Goal: Task Accomplishment & Management: Manage account settings

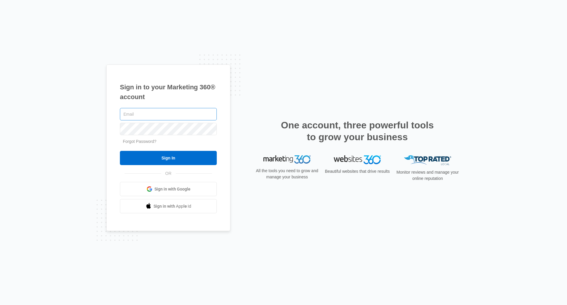
click at [147, 115] on input "text" at bounding box center [168, 114] width 97 height 12
type input "[EMAIL_ADDRESS][DOMAIN_NAME]"
click at [120, 151] on input "Sign In" at bounding box center [168, 158] width 97 height 14
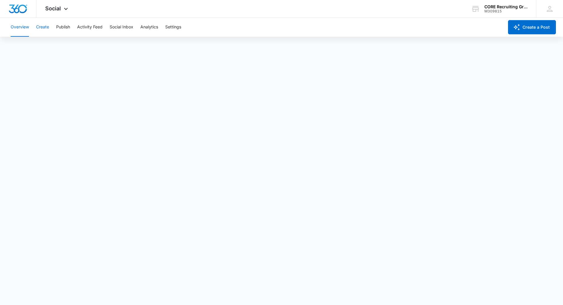
click at [41, 27] on button "Create" at bounding box center [42, 27] width 13 height 19
click at [16, 25] on button "Overview" at bounding box center [20, 27] width 18 height 19
click at [18, 11] on img "Dashboard" at bounding box center [18, 8] width 19 height 9
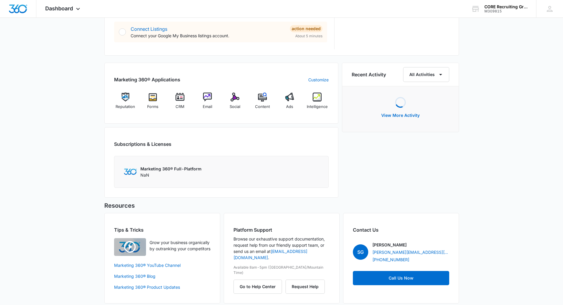
scroll to position [325, 0]
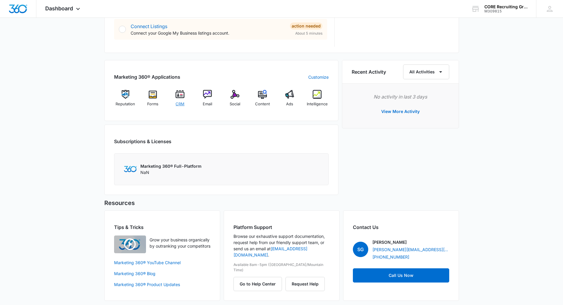
click at [181, 97] on img at bounding box center [180, 94] width 9 height 9
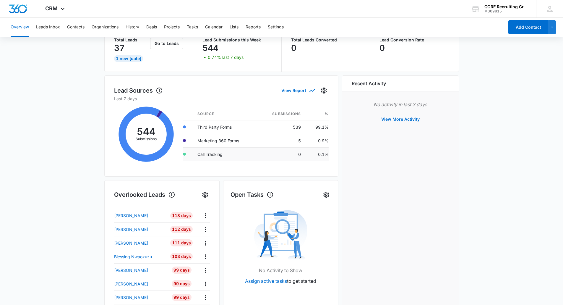
scroll to position [148, 0]
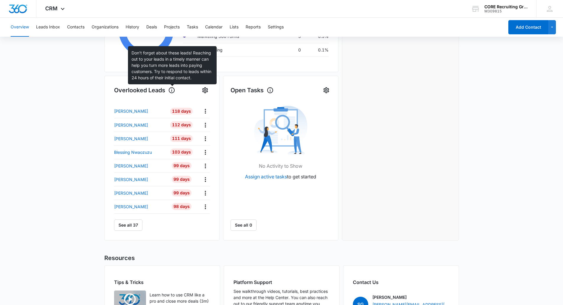
click at [172, 92] on icon at bounding box center [172, 90] width 6 height 6
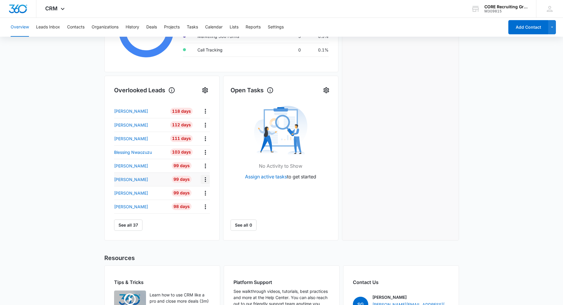
click at [206, 177] on icon "Actions" at bounding box center [205, 179] width 1 height 5
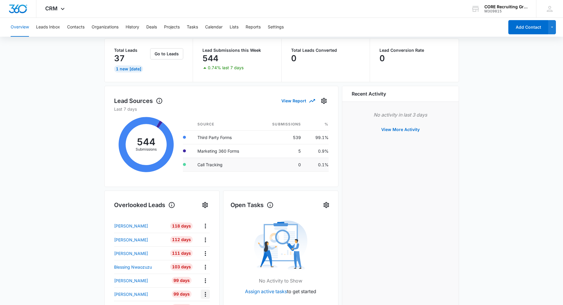
scroll to position [0, 0]
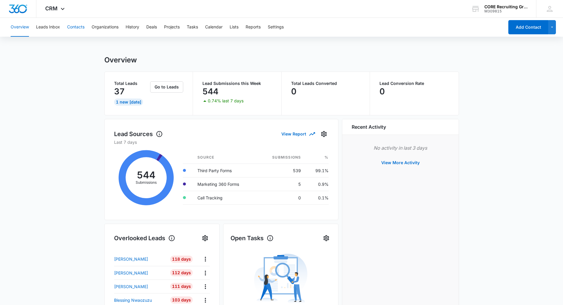
click at [77, 25] on button "Contacts" at bounding box center [75, 27] width 17 height 19
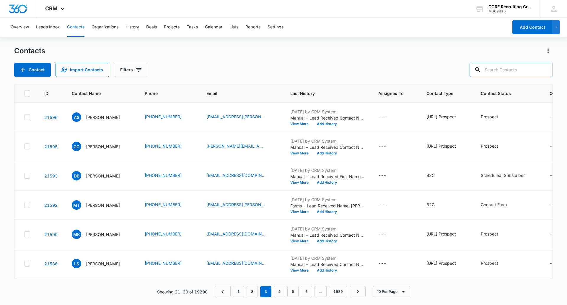
click at [507, 74] on input "text" at bounding box center [511, 70] width 83 height 14
type input "Halozyme"
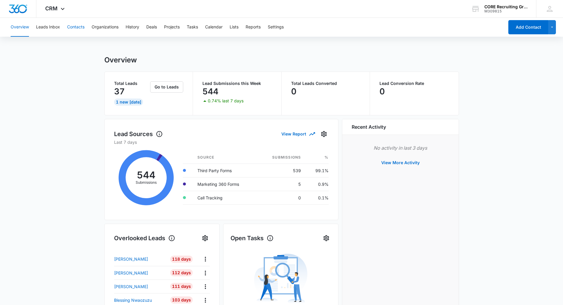
click at [74, 29] on button "Contacts" at bounding box center [75, 27] width 17 height 19
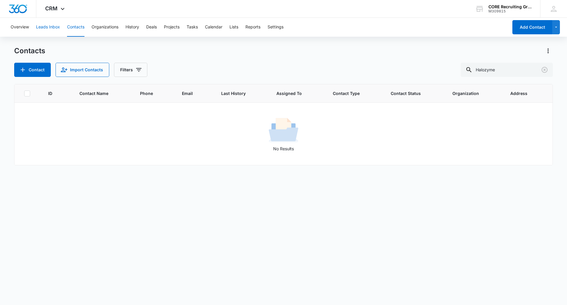
click at [48, 29] on button "Leads Inbox" at bounding box center [48, 27] width 24 height 19
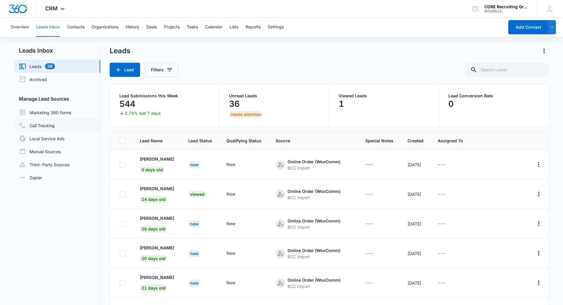
click at [51, 127] on link "Call Tracking" at bounding box center [37, 125] width 36 height 7
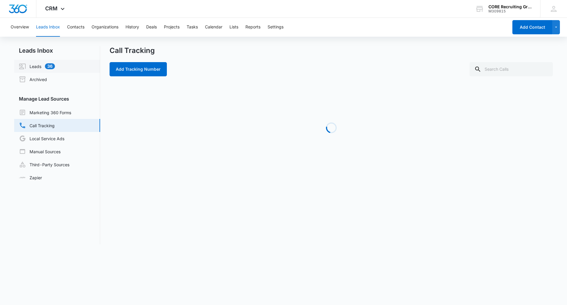
click at [38, 69] on link "Leads 36" at bounding box center [37, 66] width 36 height 7
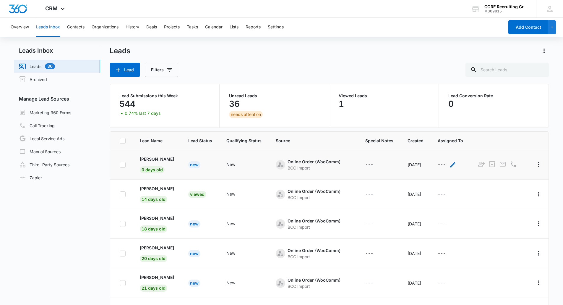
click at [456, 163] on icon "- - Select to Edit Field" at bounding box center [452, 164] width 7 height 7
click at [452, 126] on div at bounding box center [449, 126] width 24 height 7
click at [444, 162] on div "Erin Oprian" at bounding box center [456, 158] width 49 height 11
drag, startPoint x: 480, startPoint y: 161, endPoint x: 474, endPoint y: 162, distance: 5.6
click at [484, 161] on icon at bounding box center [487, 158] width 7 height 7
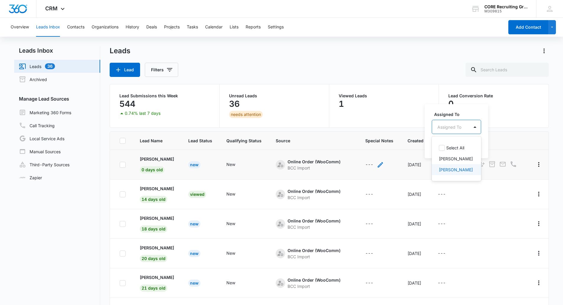
click at [368, 165] on div "---" at bounding box center [369, 164] width 8 height 7
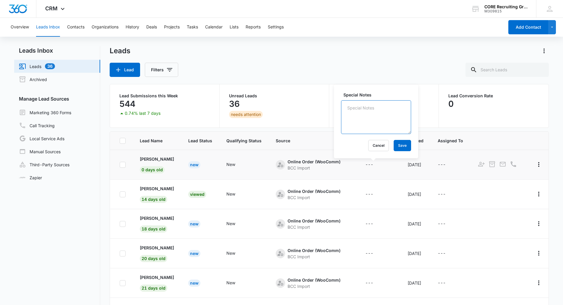
click at [356, 122] on textarea "Special Notes" at bounding box center [376, 117] width 70 height 34
click at [485, 165] on icon "Add as Contact" at bounding box center [481, 163] width 7 height 7
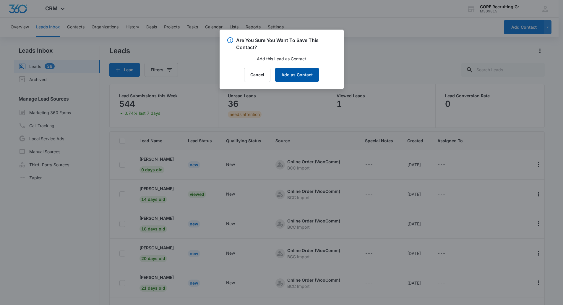
click at [296, 77] on button "Add as Contact" at bounding box center [297, 75] width 44 height 14
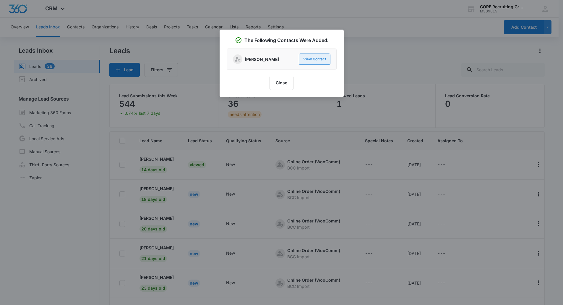
click at [307, 60] on button "View Contact" at bounding box center [315, 58] width 32 height 11
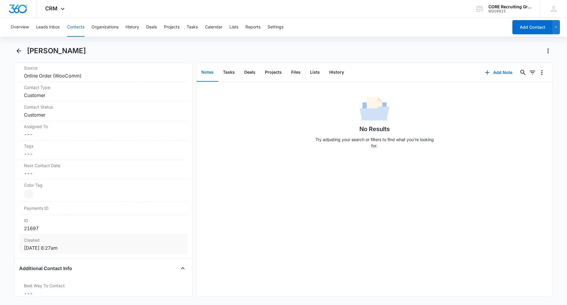
scroll to position [177, 0]
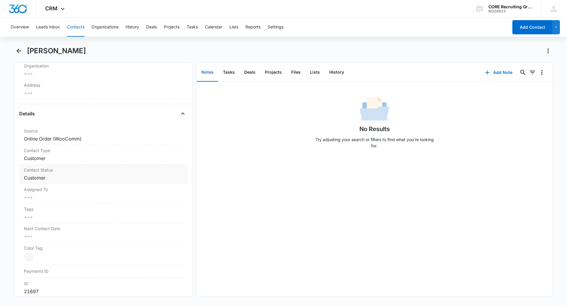
click at [149, 177] on dd "Cancel Save Changes Customer" at bounding box center [103, 177] width 159 height 7
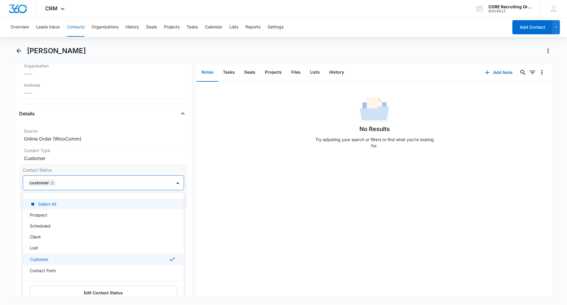
click at [118, 180] on div at bounding box center [111, 182] width 106 height 8
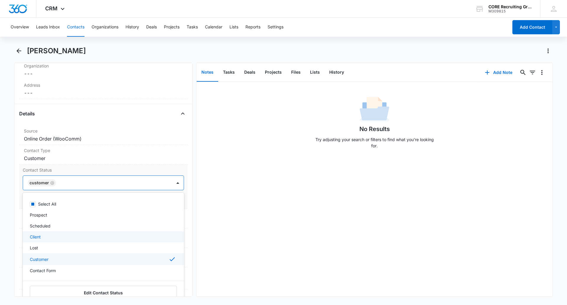
click at [46, 237] on div "Client" at bounding box center [103, 236] width 146 height 6
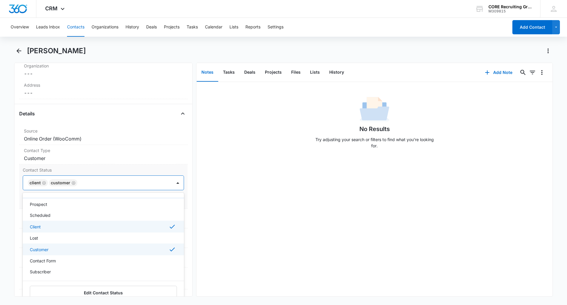
click at [74, 183] on icon "Remove Customer" at bounding box center [74, 183] width 4 height 4
click at [82, 271] on div "Subscriber" at bounding box center [103, 271] width 146 height 6
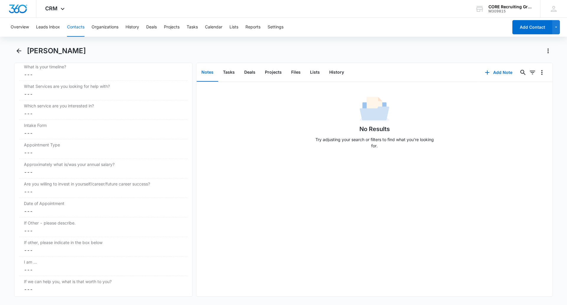
scroll to position [886, 0]
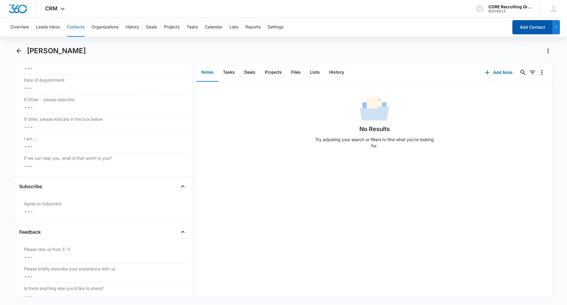
click at [524, 29] on button "Add Contact" at bounding box center [533, 27] width 40 height 14
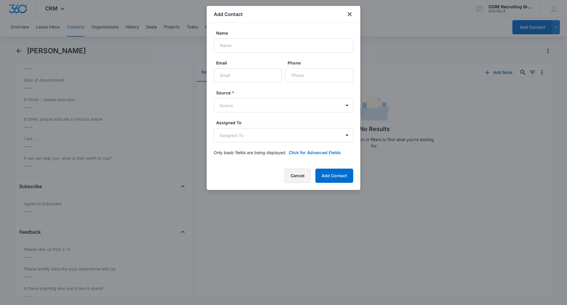
click at [302, 176] on button "Cancel" at bounding box center [298, 175] width 26 height 14
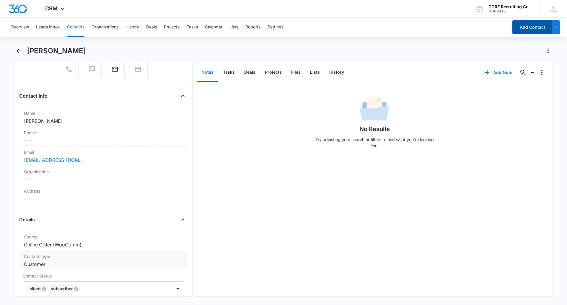
scroll to position [148, 0]
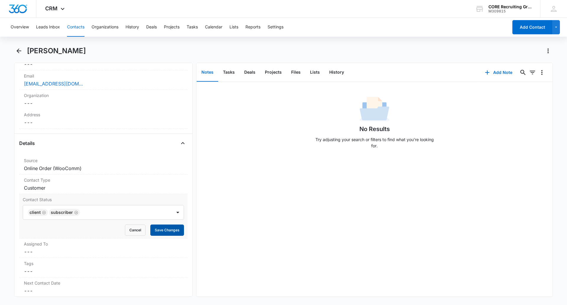
click at [157, 229] on button "Save Changes" at bounding box center [167, 229] width 34 height 11
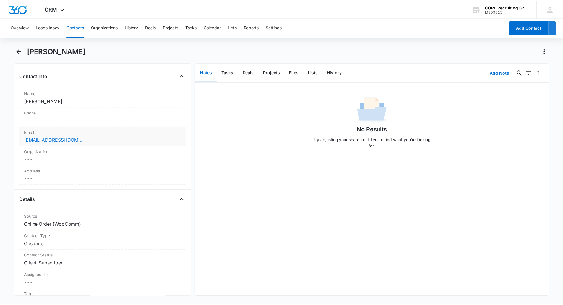
scroll to position [30, 0]
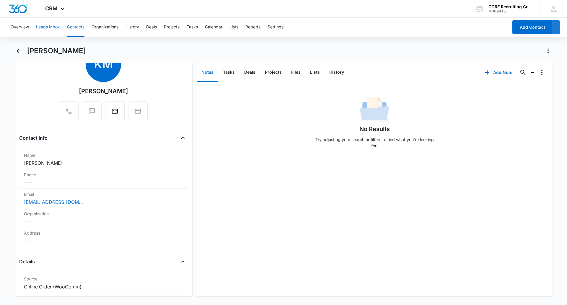
click at [56, 28] on button "Leads Inbox" at bounding box center [48, 27] width 24 height 19
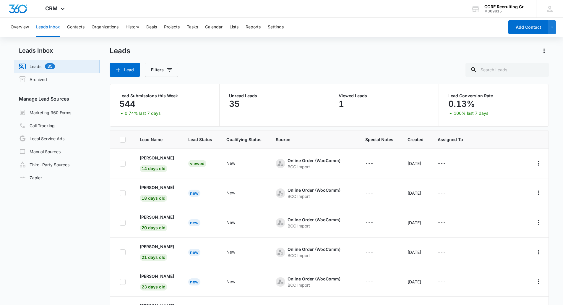
click at [341, 105] on p "1" at bounding box center [341, 103] width 5 height 9
click at [353, 97] on p "Viewed Leads" at bounding box center [384, 96] width 90 height 4
